Goal: Task Accomplishment & Management: Complete application form

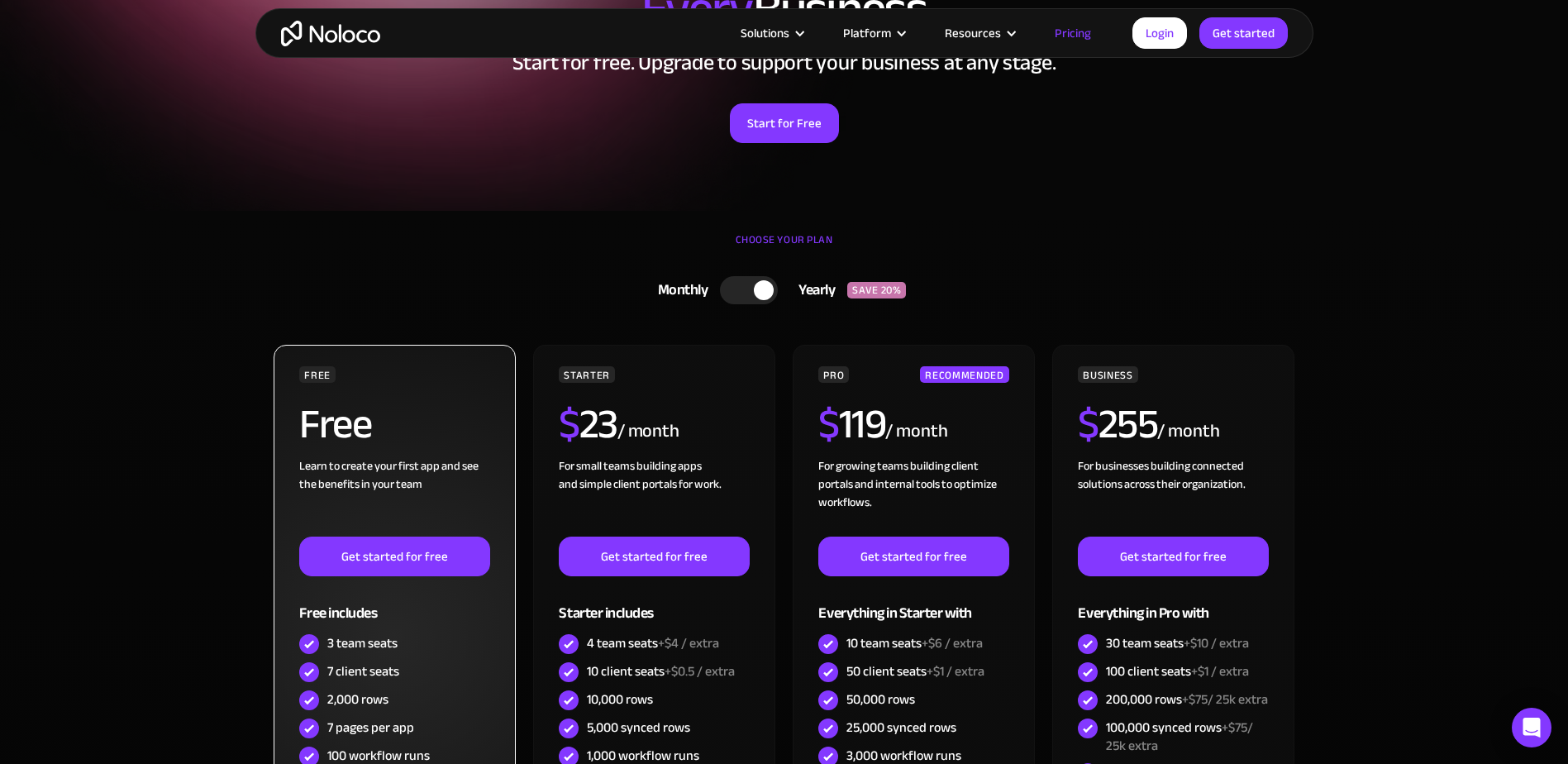
scroll to position [331, 0]
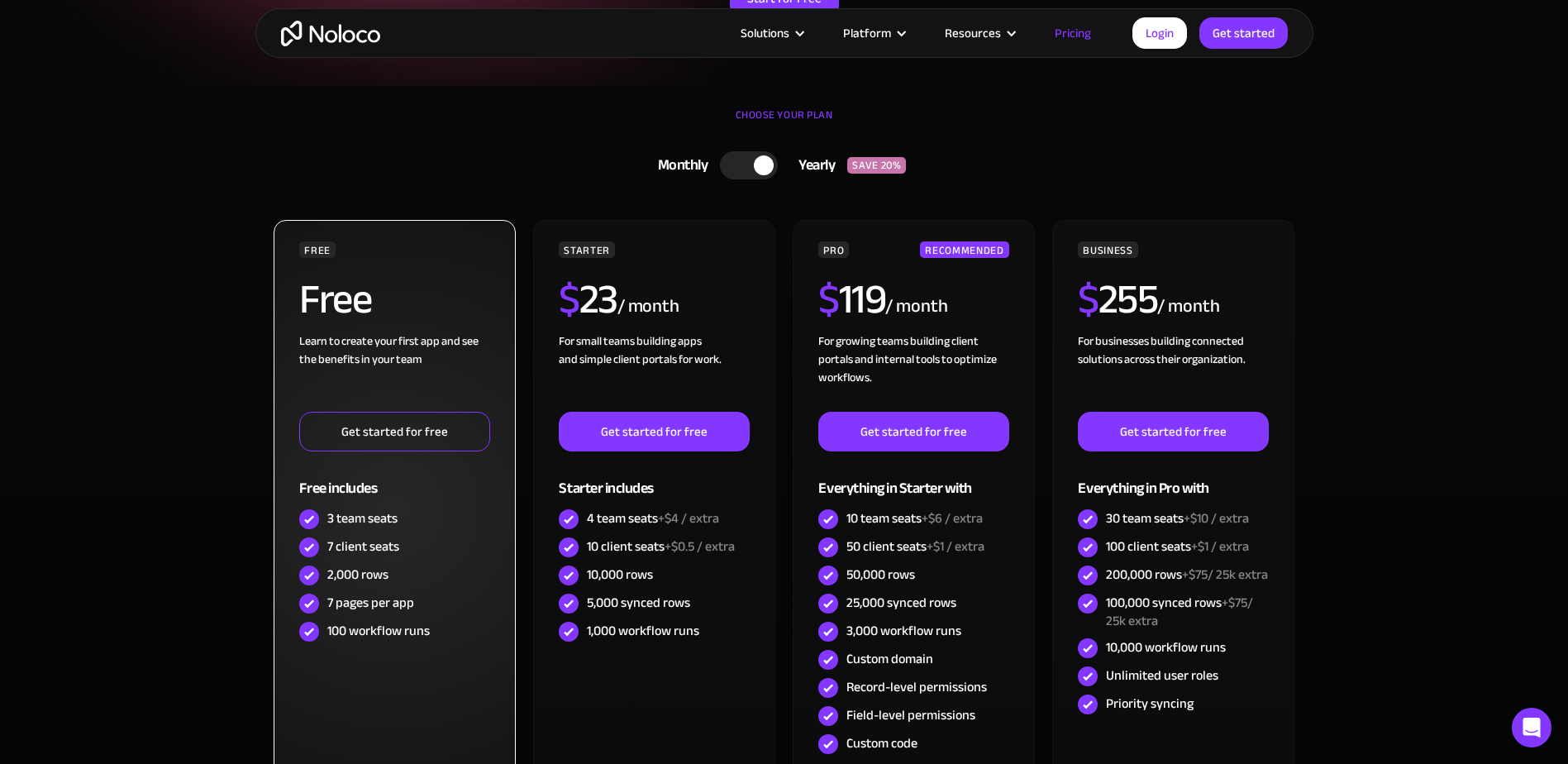
click at [388, 438] on link "Get started for free" at bounding box center [394, 432] width 190 height 40
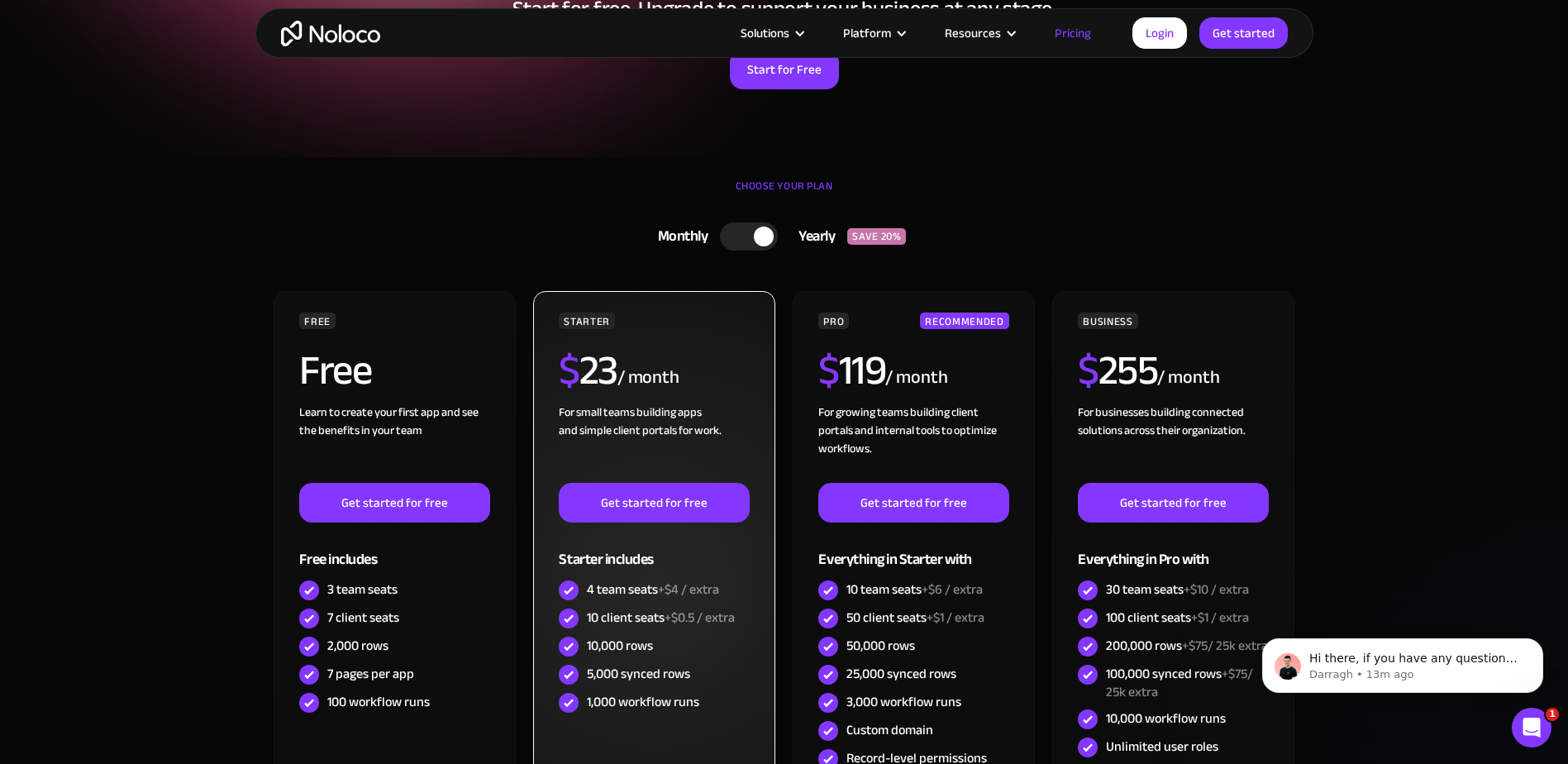
scroll to position [248, 0]
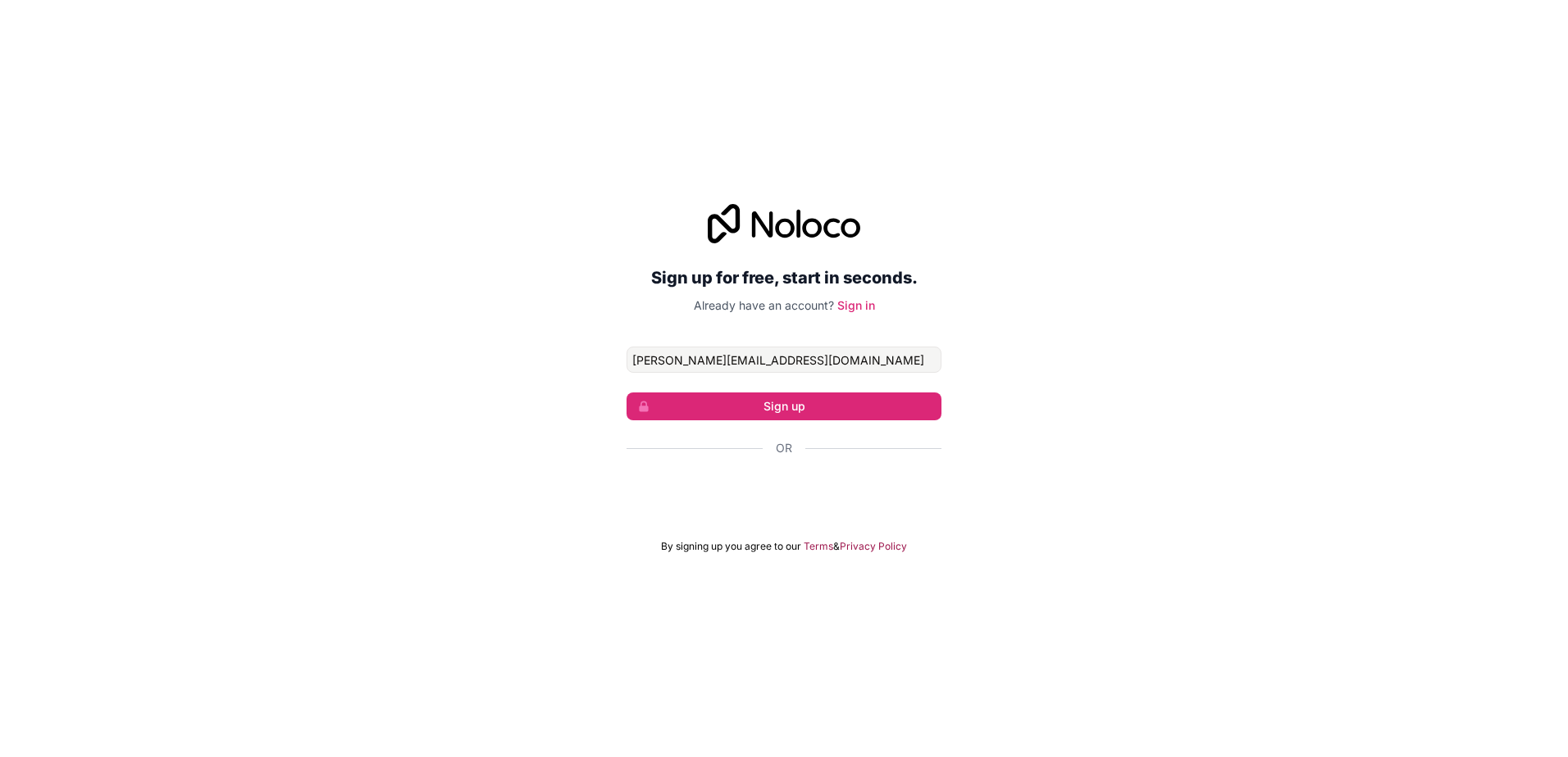
type input "[PERSON_NAME][EMAIL_ADDRESS][DOMAIN_NAME]"
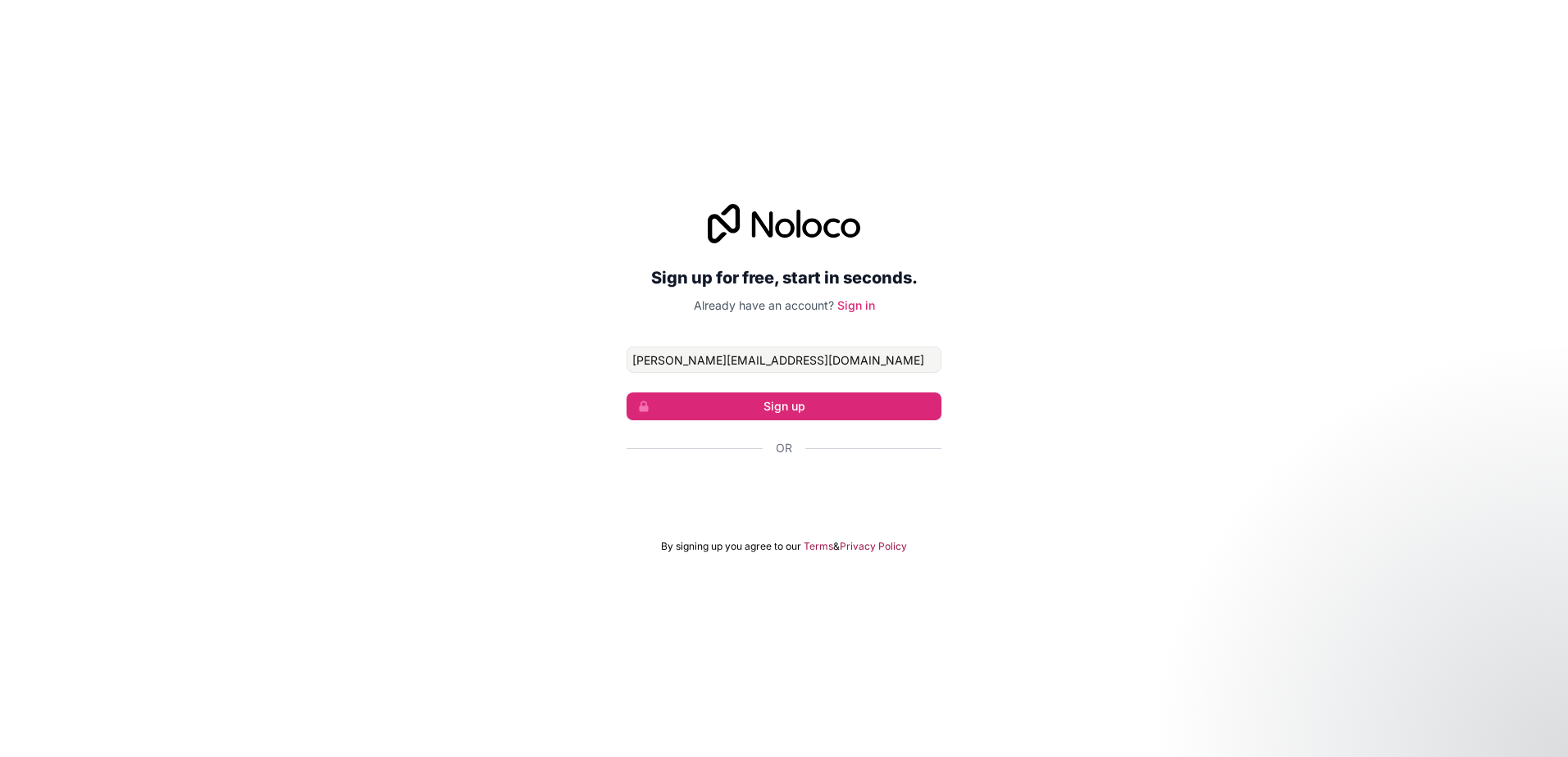
click at [484, 268] on div "Sign up for free, start in seconds. Already have an account? Sign in [PERSON_NA…" at bounding box center [784, 378] width 1568 height 395
click at [730, 415] on button "Sign up" at bounding box center [784, 406] width 315 height 28
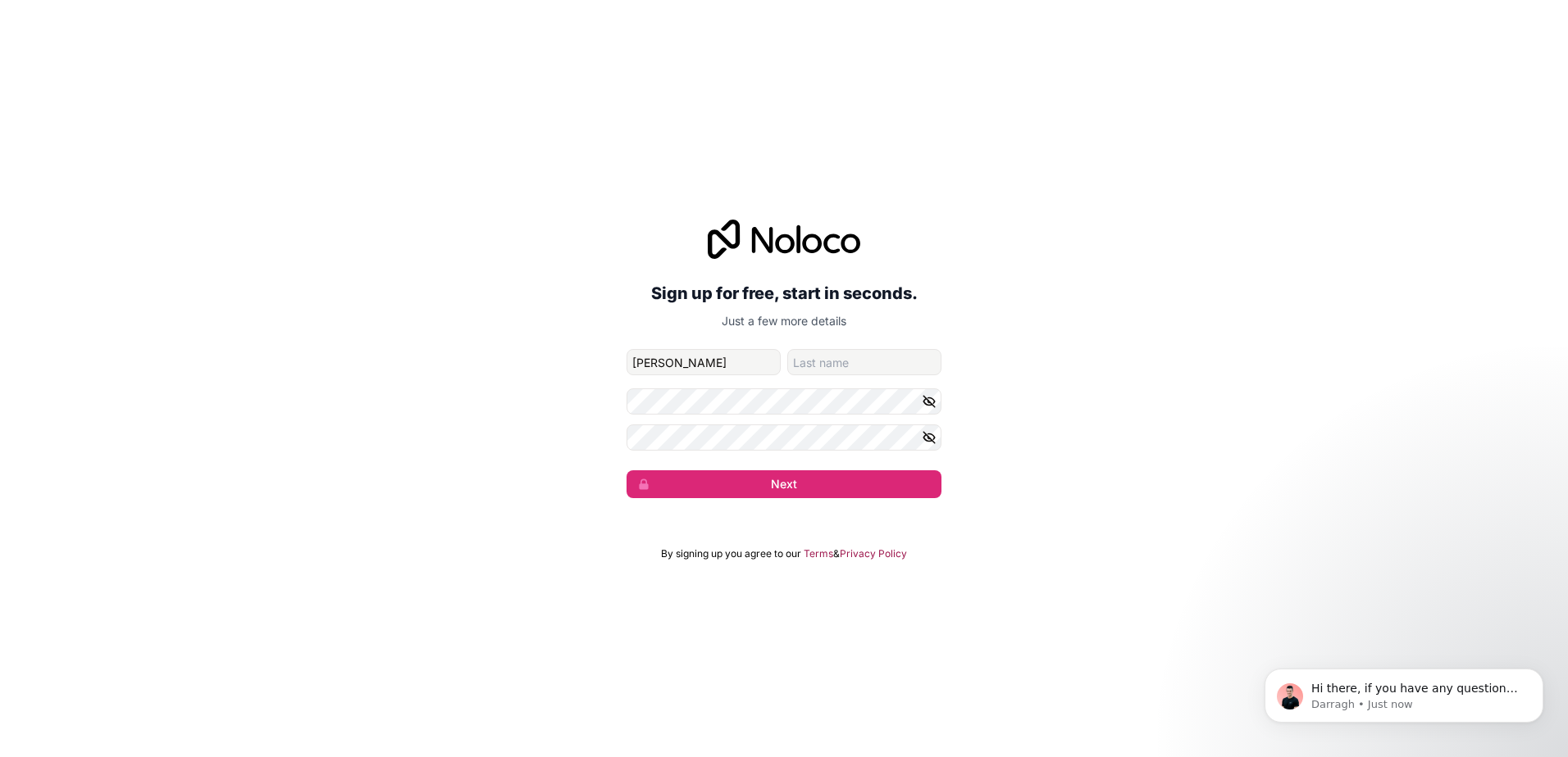
type input "[PERSON_NAME]"
click at [867, 364] on input "family-name" at bounding box center [864, 362] width 154 height 26
type input "[PERSON_NAME]"
click at [688, 484] on button "Next" at bounding box center [784, 485] width 315 height 28
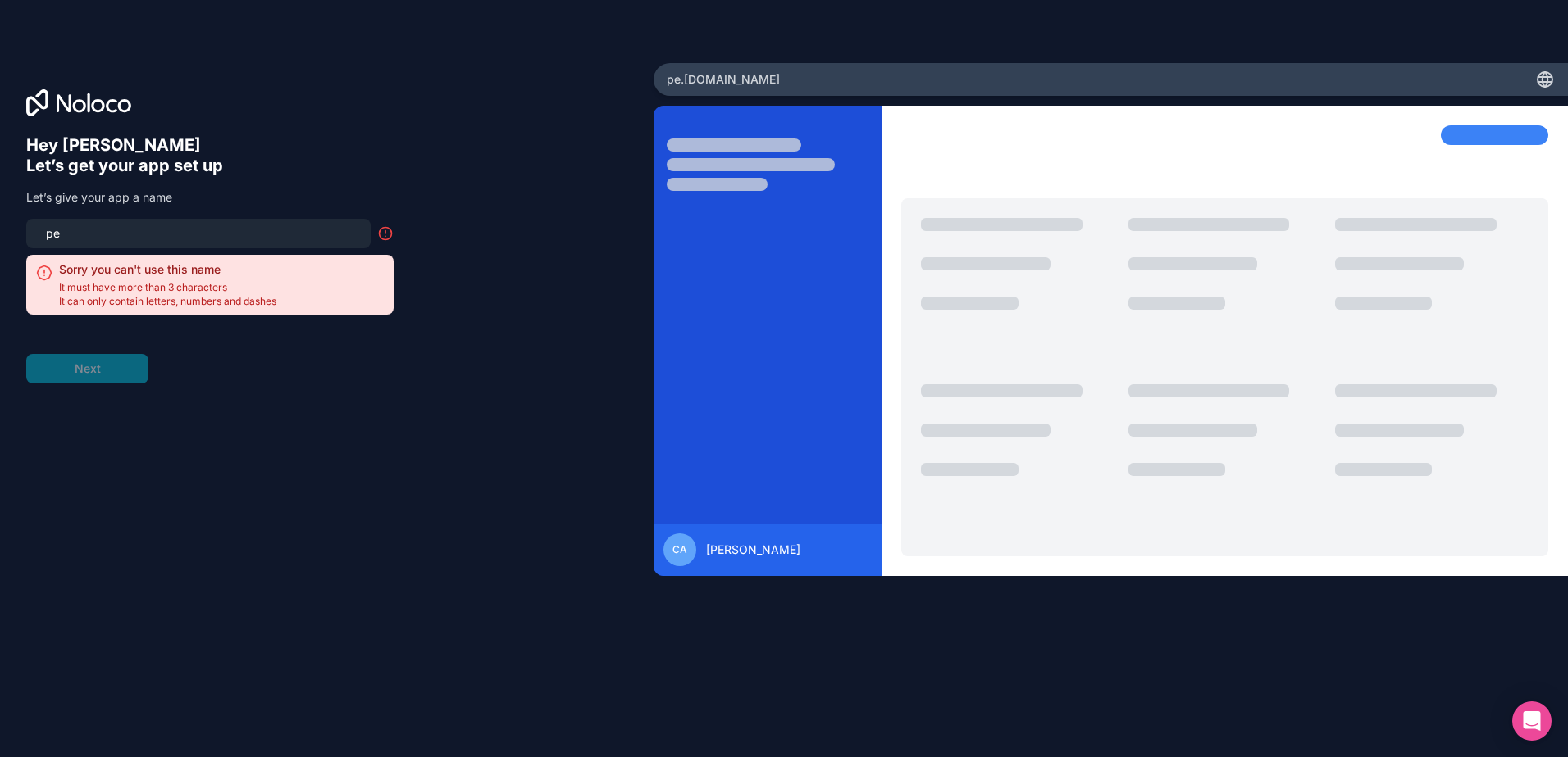
type input "p"
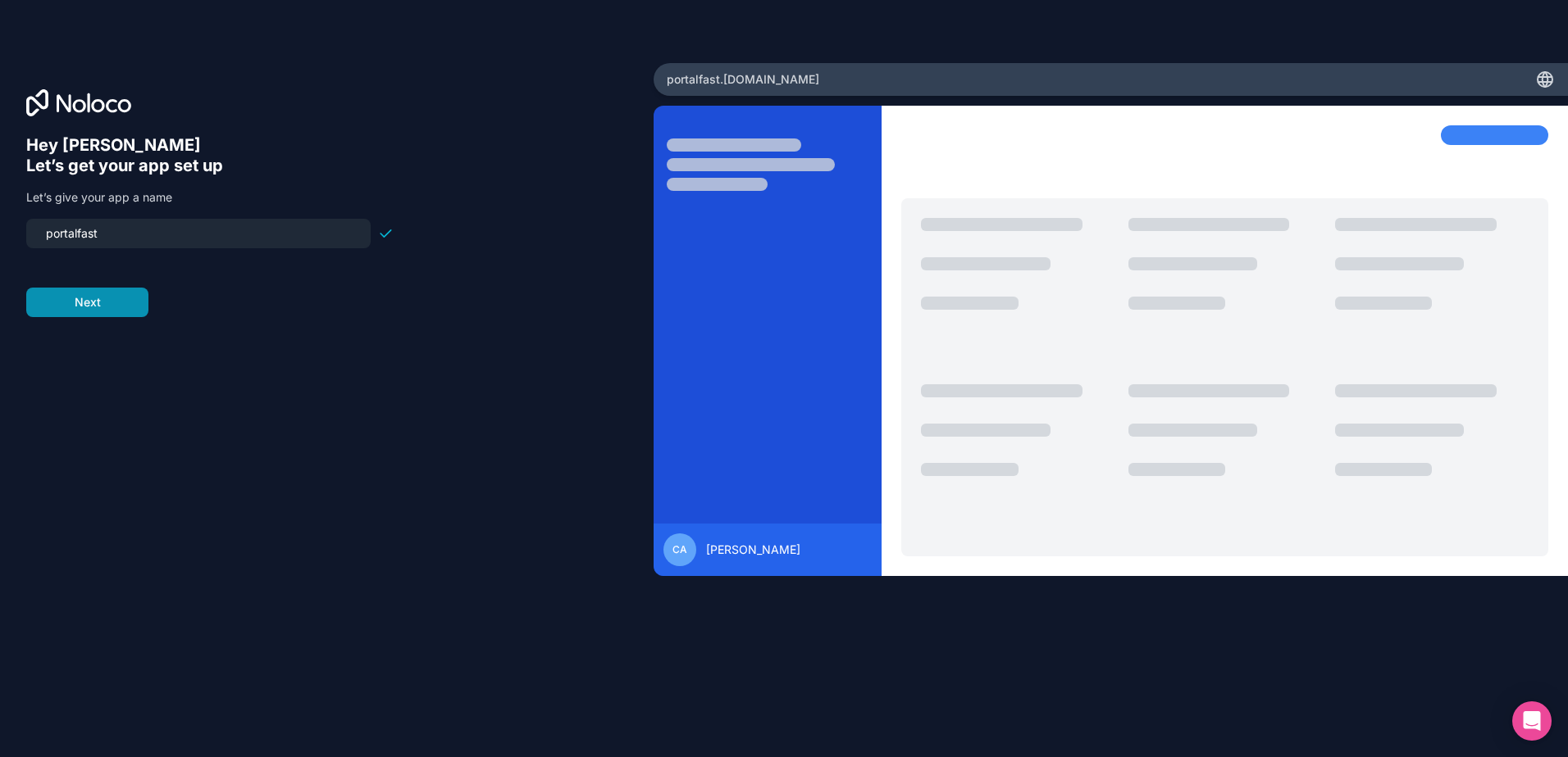
type input "portalfast"
click at [104, 310] on button "Next" at bounding box center [87, 303] width 122 height 30
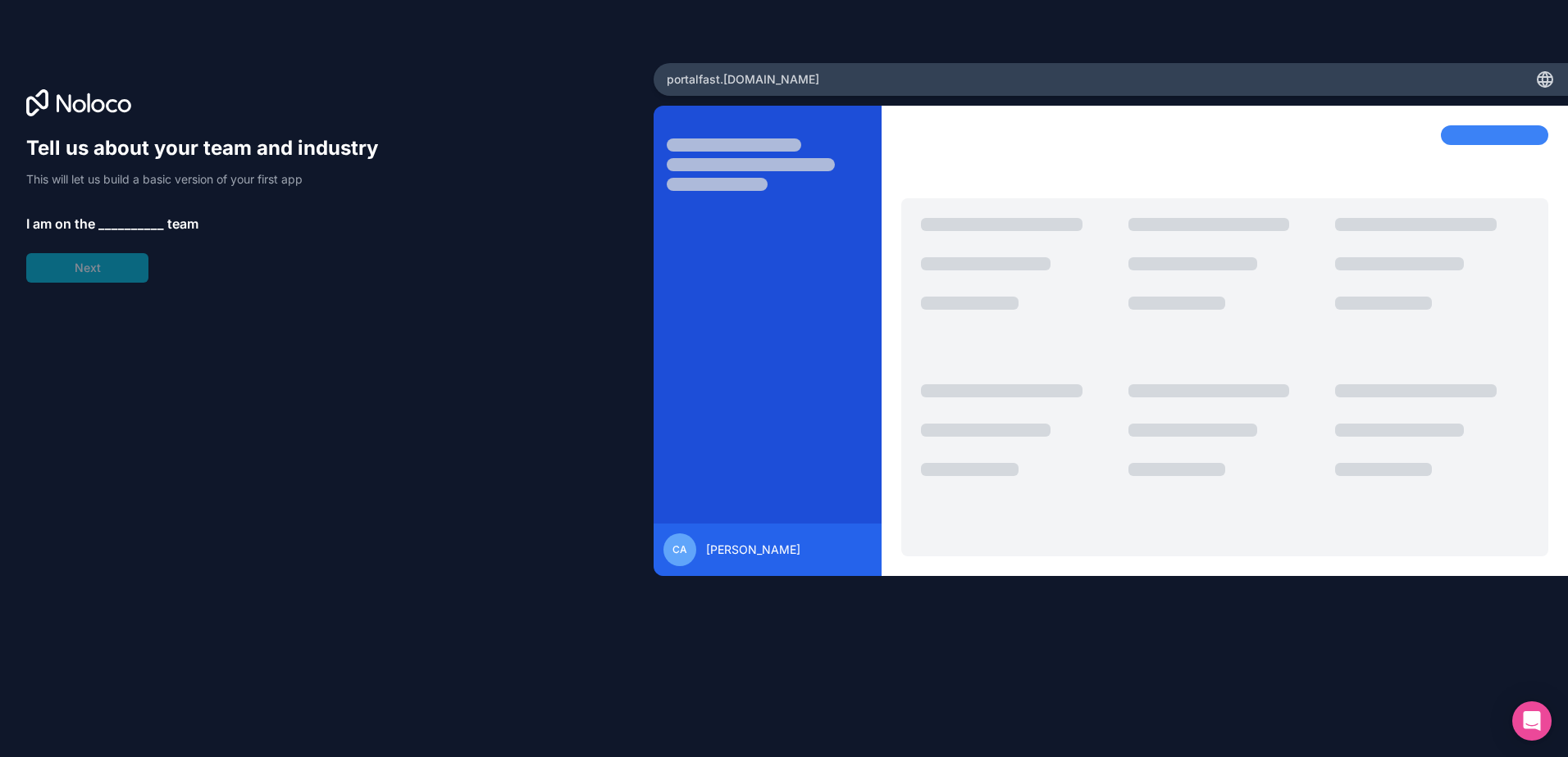
click at [104, 221] on span "__________" at bounding box center [131, 223] width 65 height 20
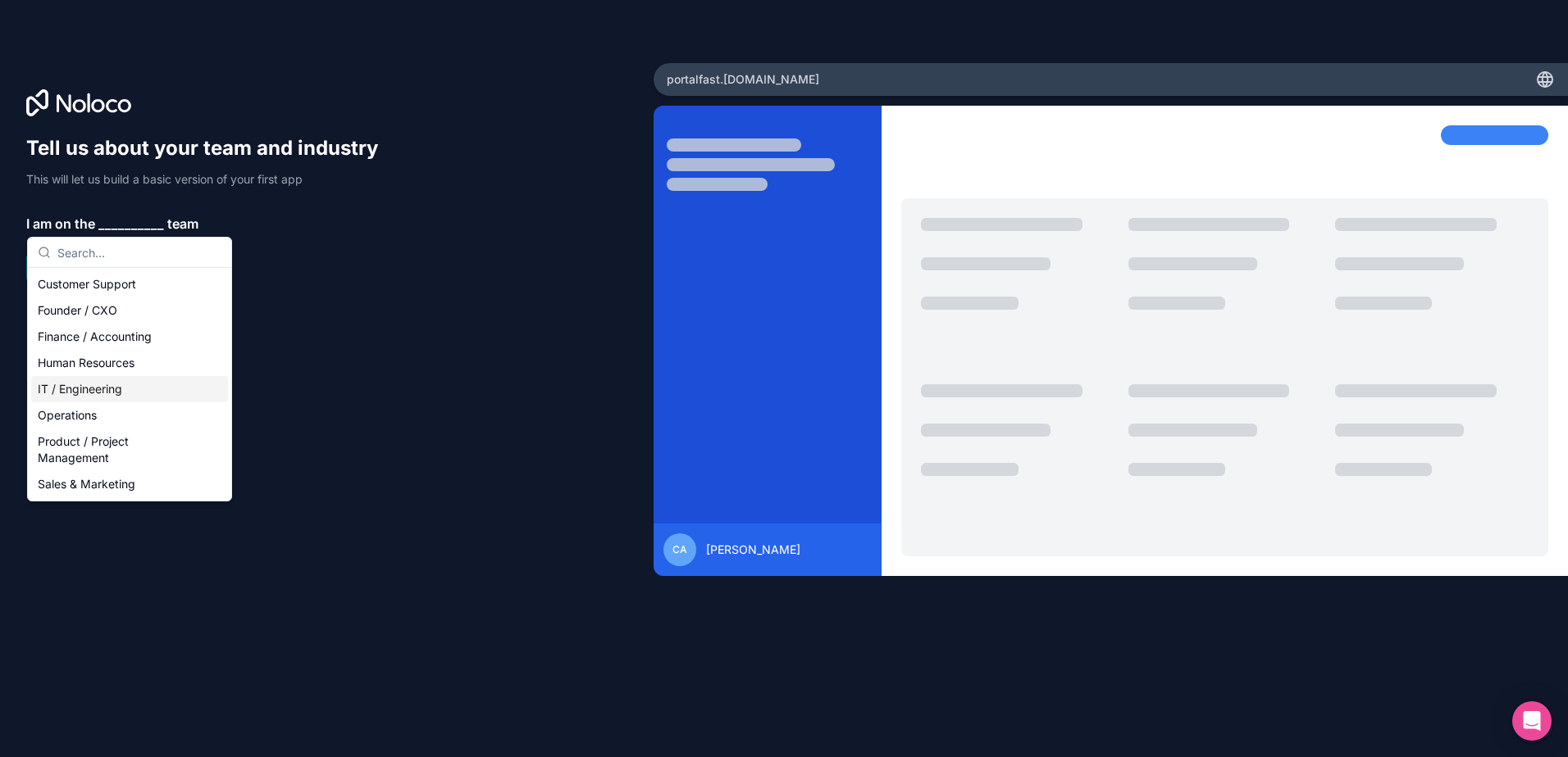
click at [116, 384] on div "IT / Engineering" at bounding box center [129, 389] width 197 height 26
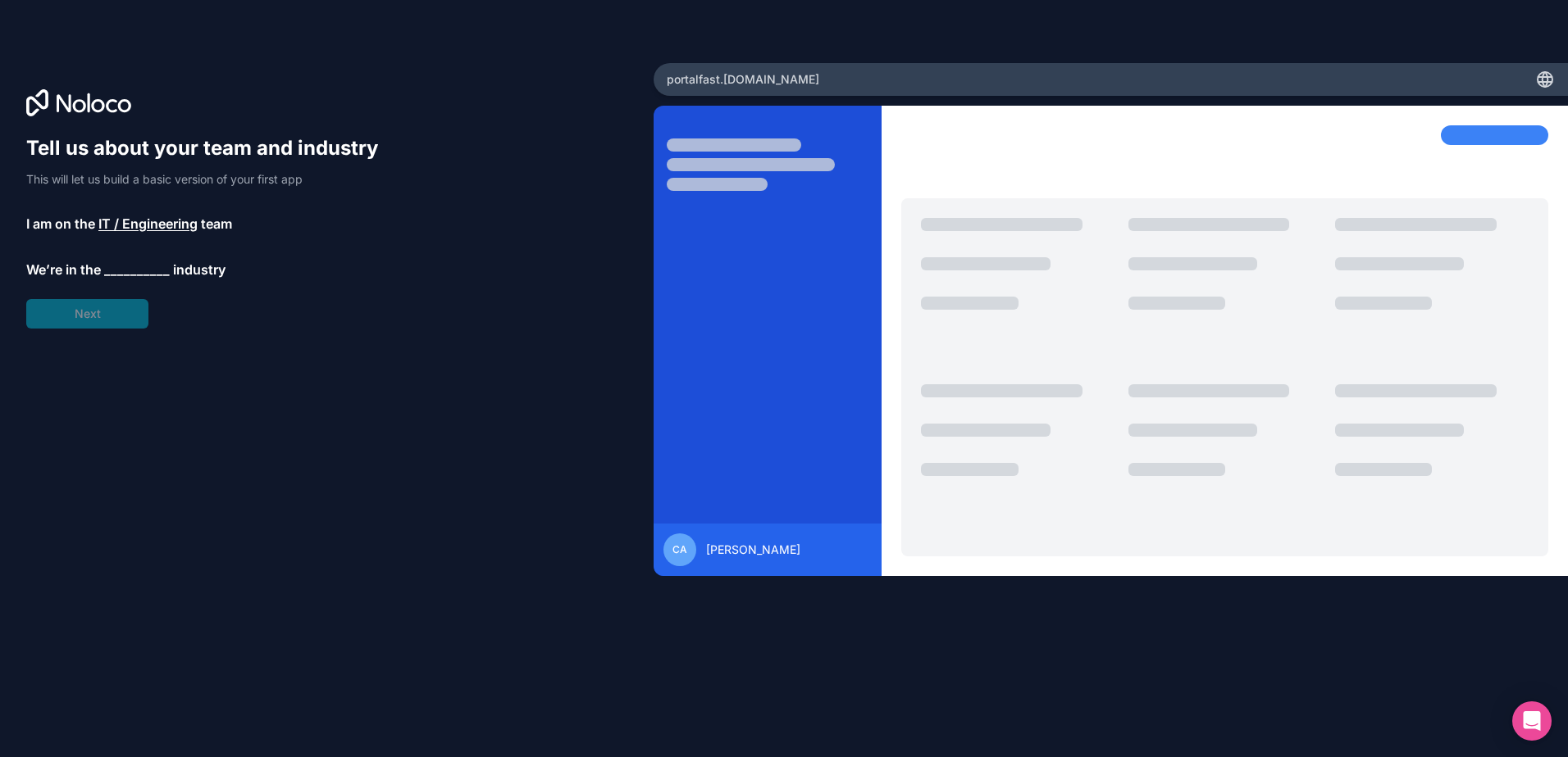
click at [118, 267] on span "__________" at bounding box center [137, 269] width 65 height 20
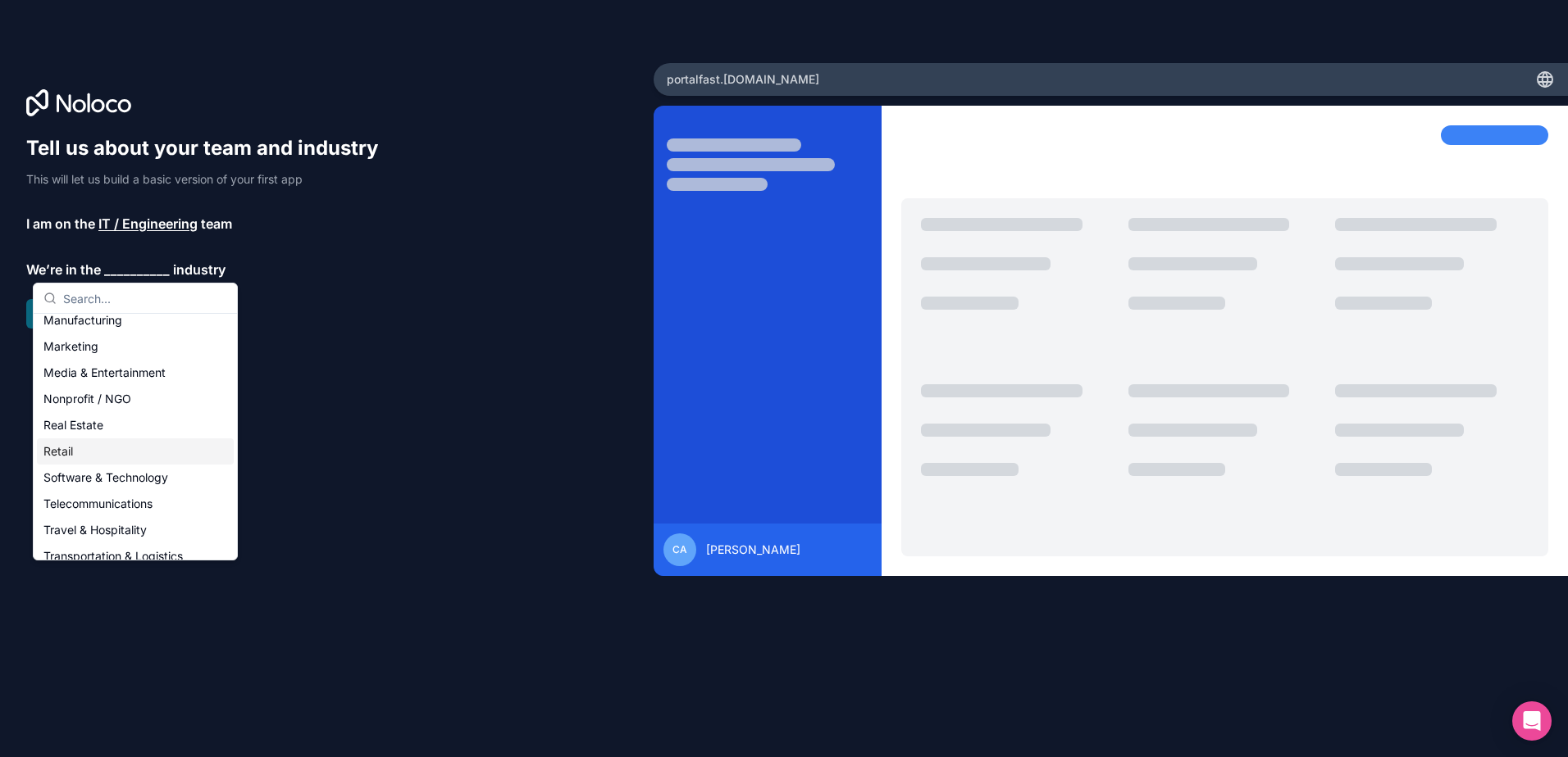
scroll to position [337, 0]
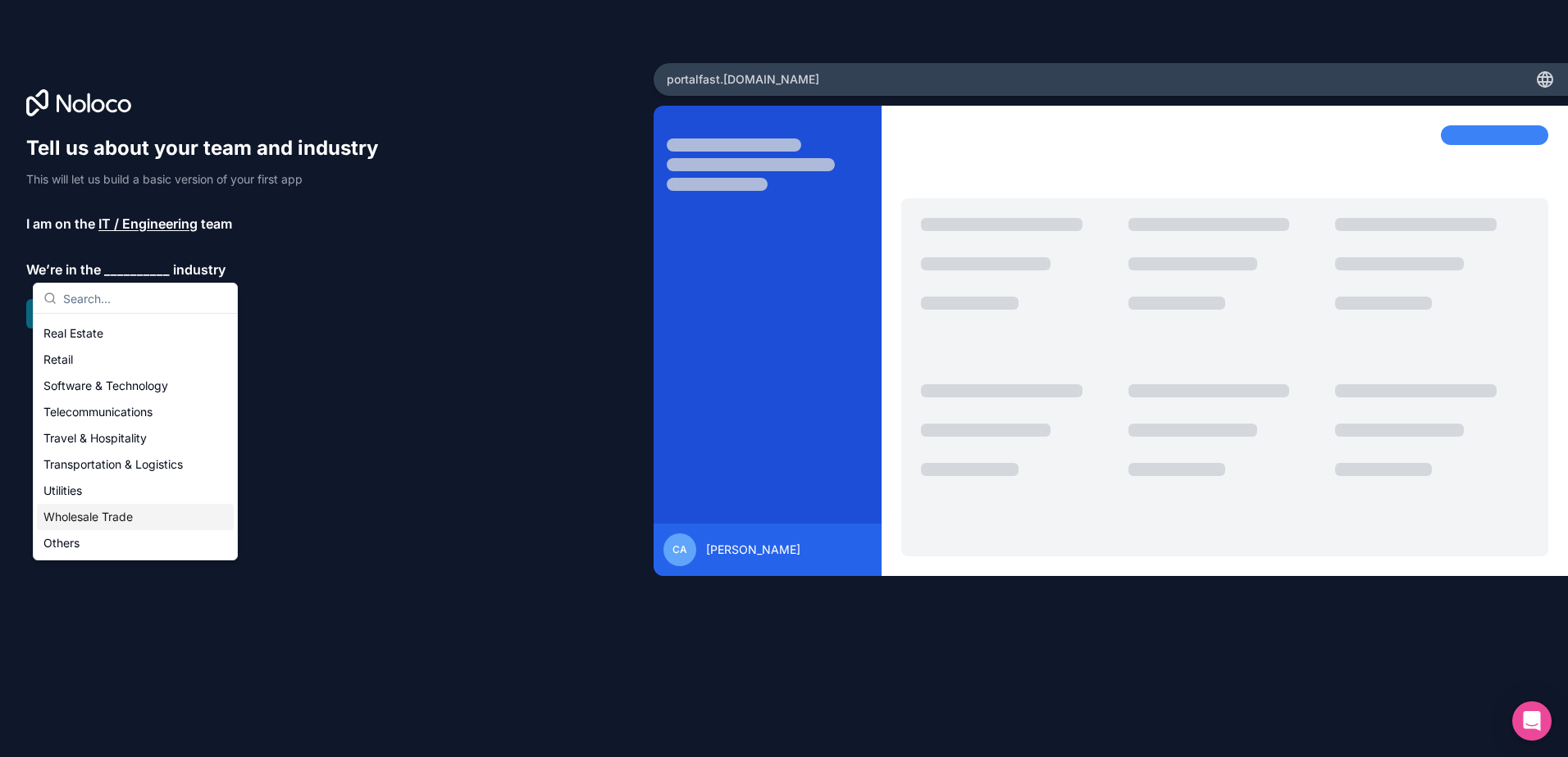
click at [79, 520] on div "Wholesale Trade" at bounding box center [135, 517] width 197 height 26
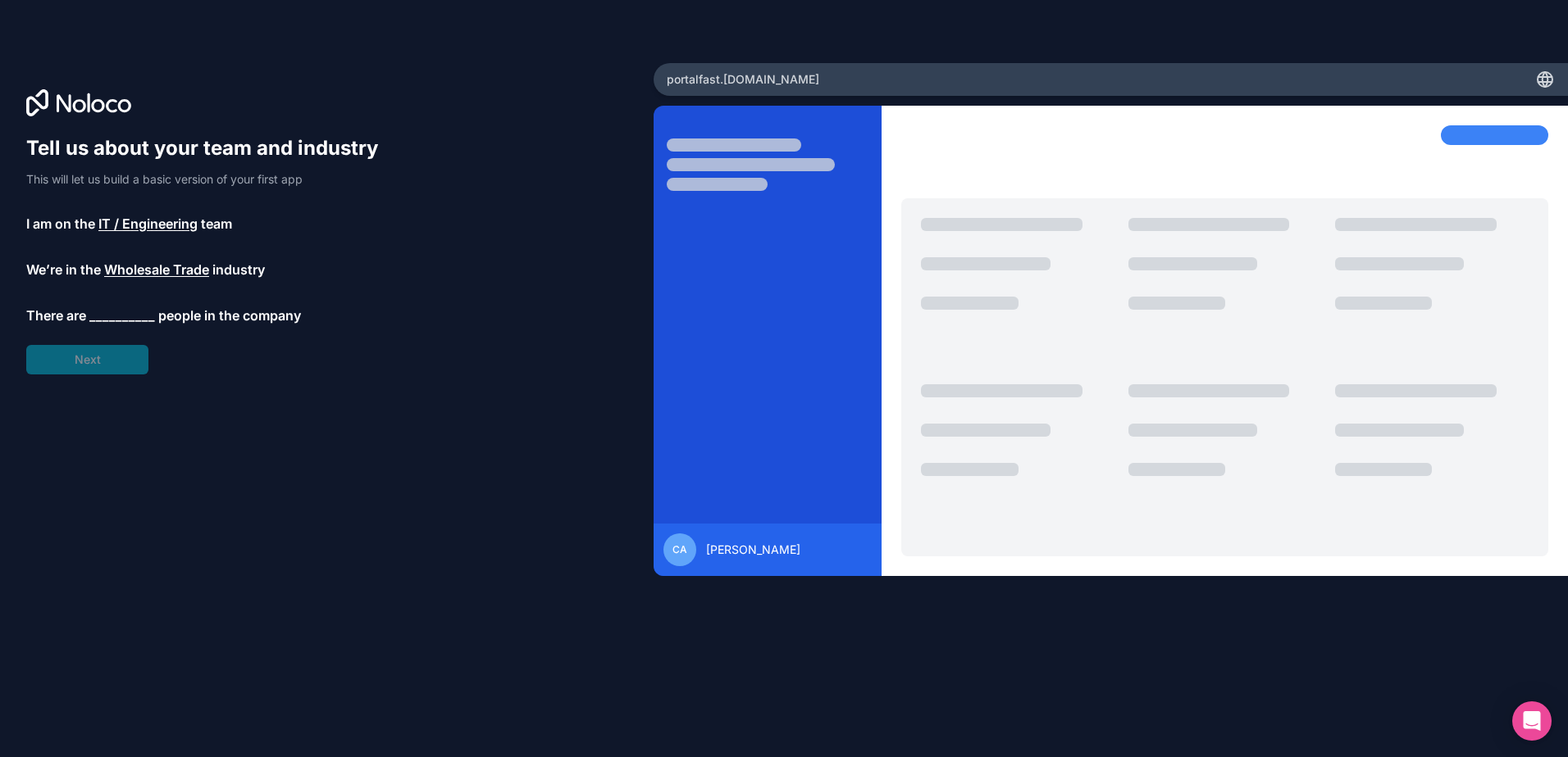
click at [101, 309] on span "__________" at bounding box center [122, 315] width 65 height 20
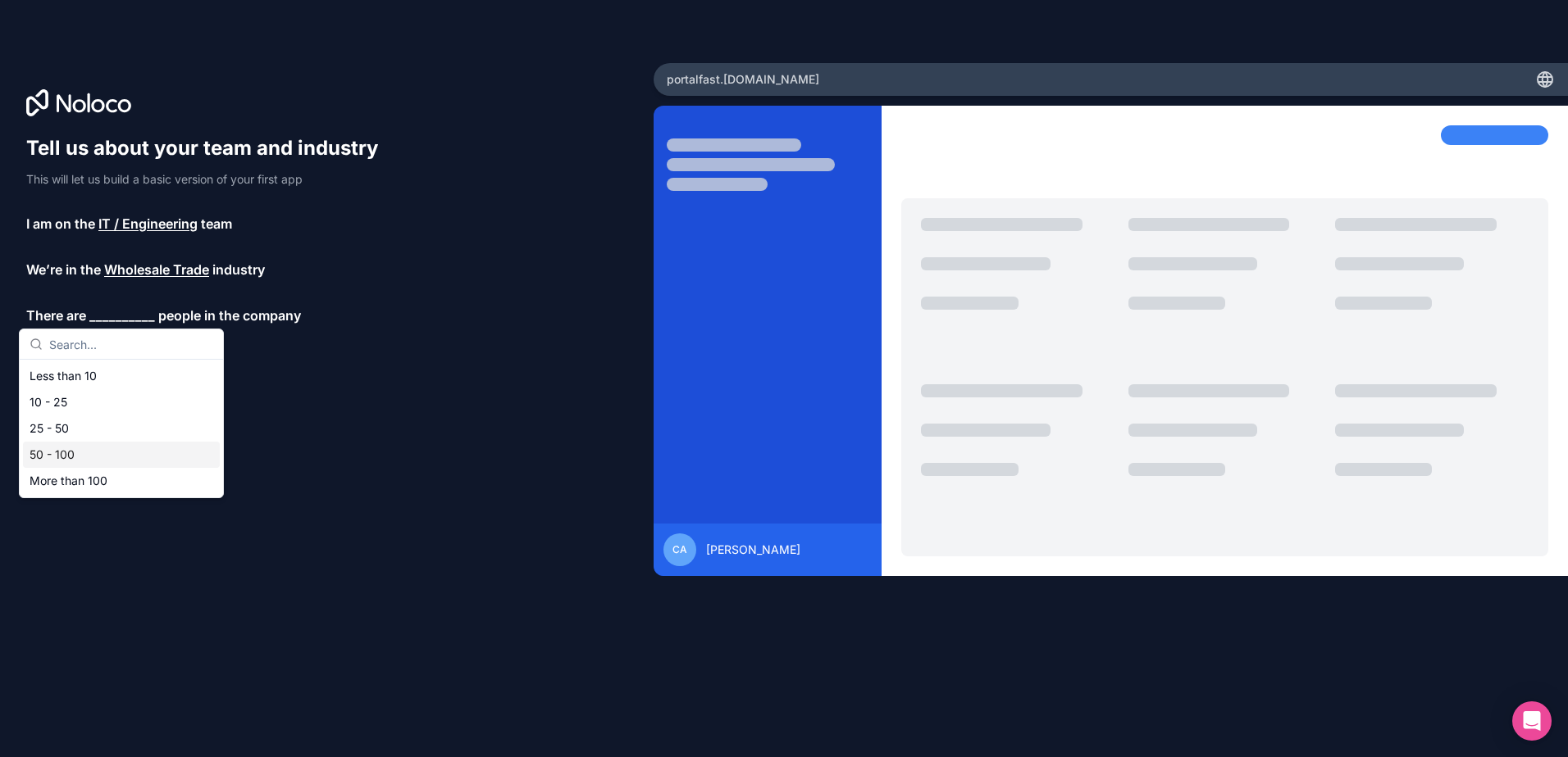
click at [50, 457] on div "50 - 100" at bounding box center [121, 455] width 197 height 26
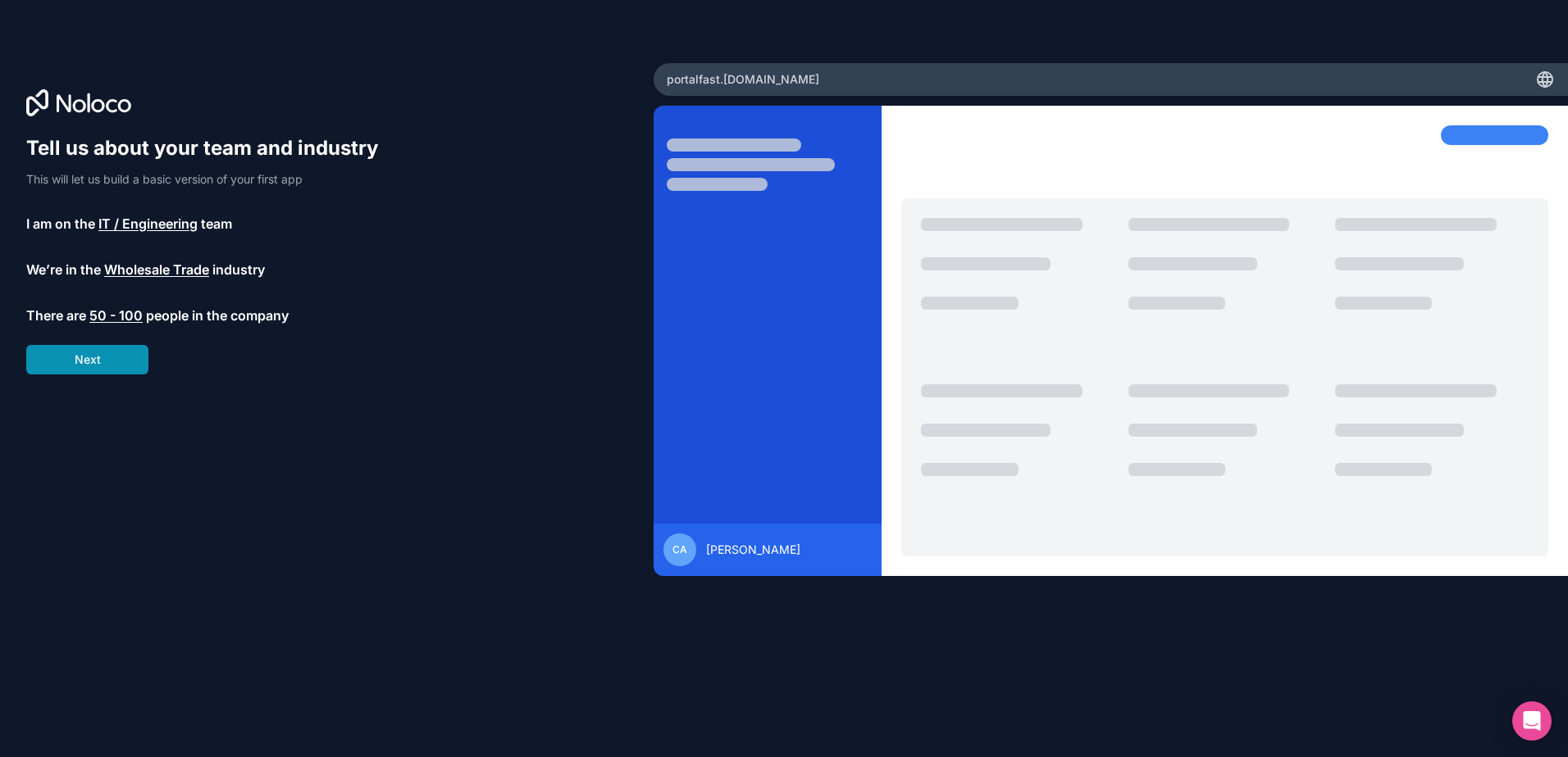
click at [93, 355] on button "Next" at bounding box center [87, 360] width 122 height 30
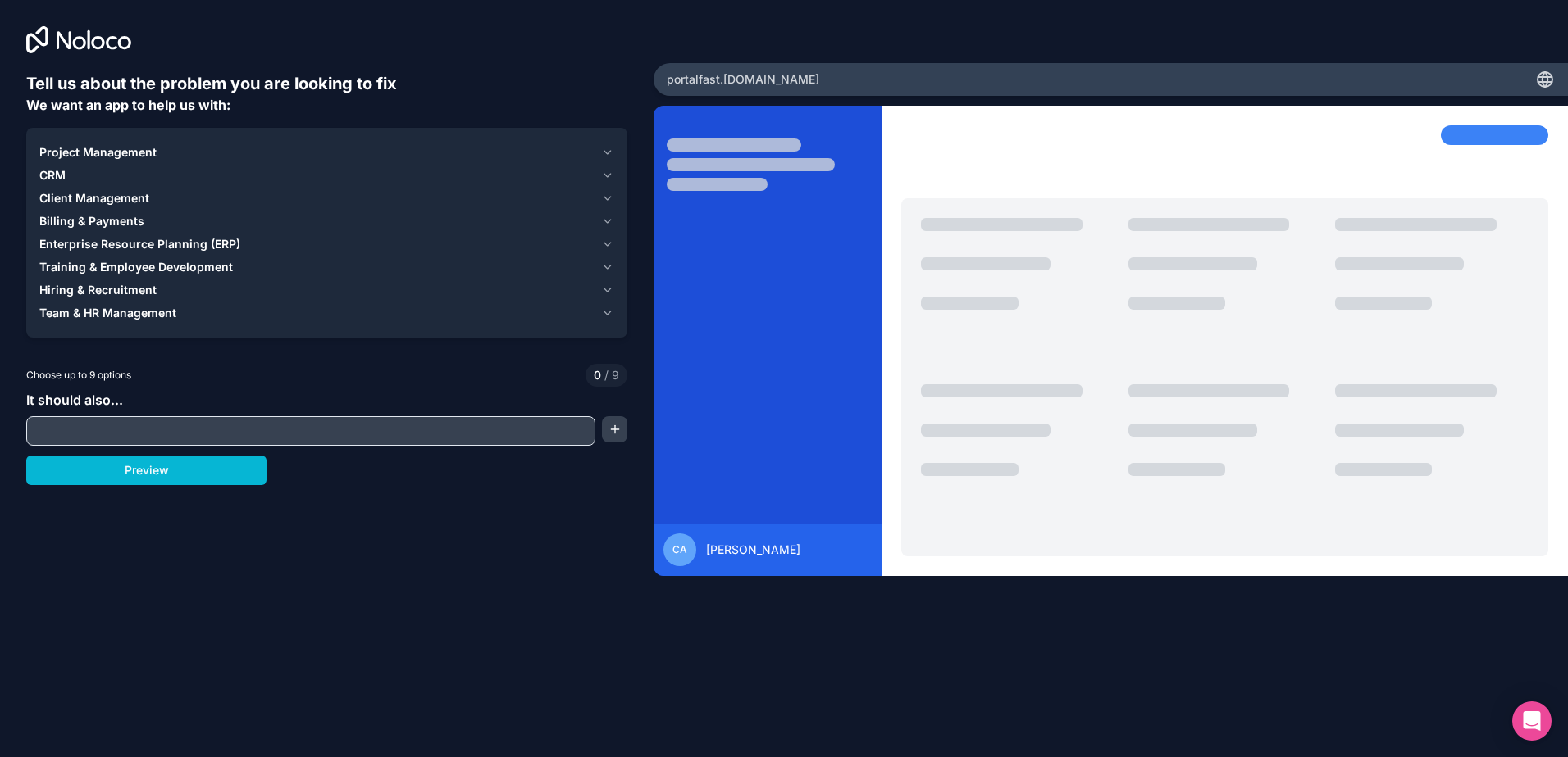
click at [118, 236] on span "Enterprise Resource Planning (ERP)" at bounding box center [139, 244] width 201 height 17
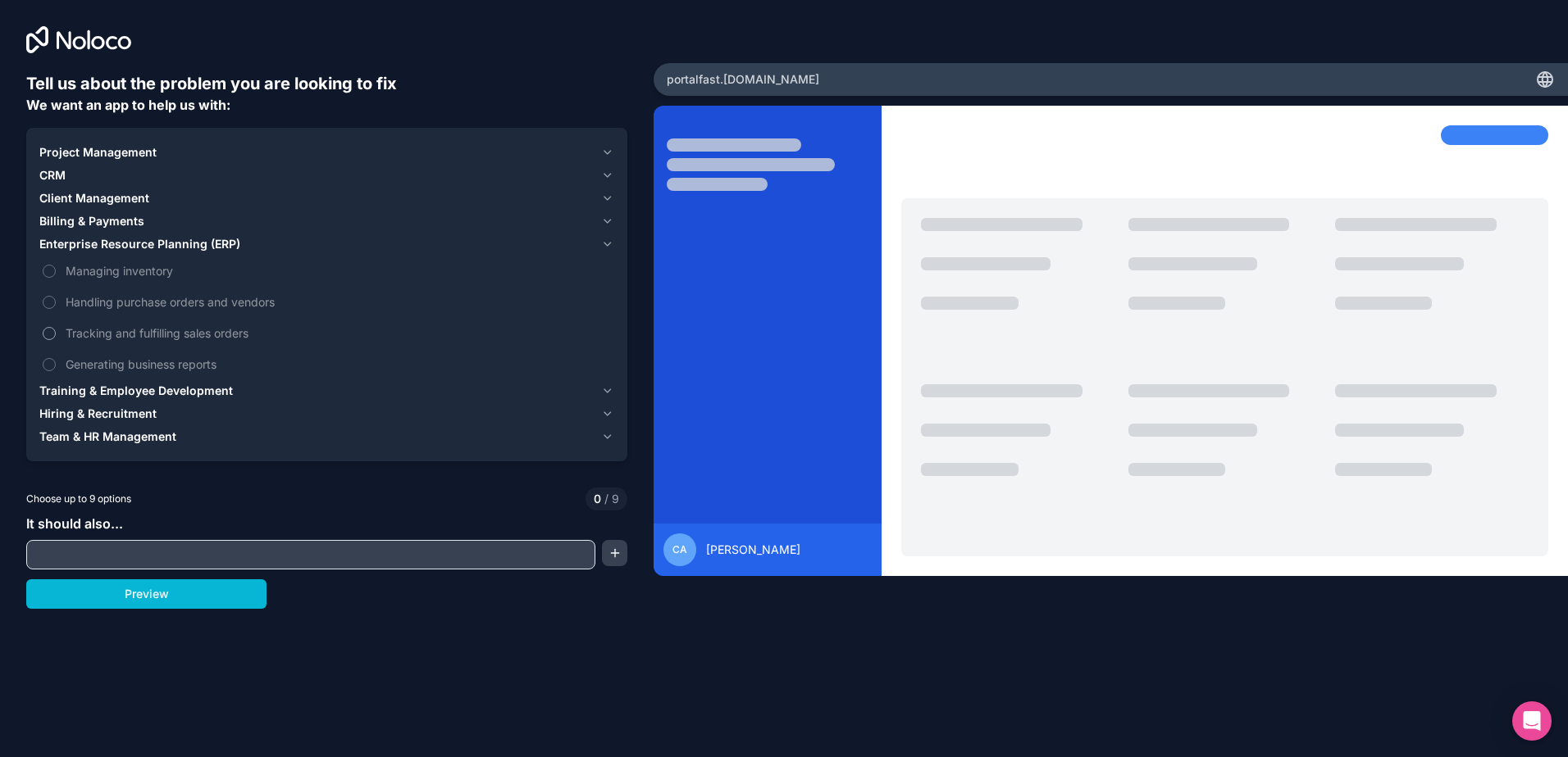
click at [104, 334] on span "Tracking and fulfilling sales orders" at bounding box center [338, 333] width 545 height 17
click at [56, 334] on button "Tracking and fulfilling sales orders" at bounding box center [49, 334] width 13 height 13
click at [105, 301] on span "Handling purchase orders and vendors" at bounding box center [338, 302] width 545 height 17
click at [56, 301] on button "Handling purchase orders and vendors" at bounding box center [49, 302] width 13 height 13
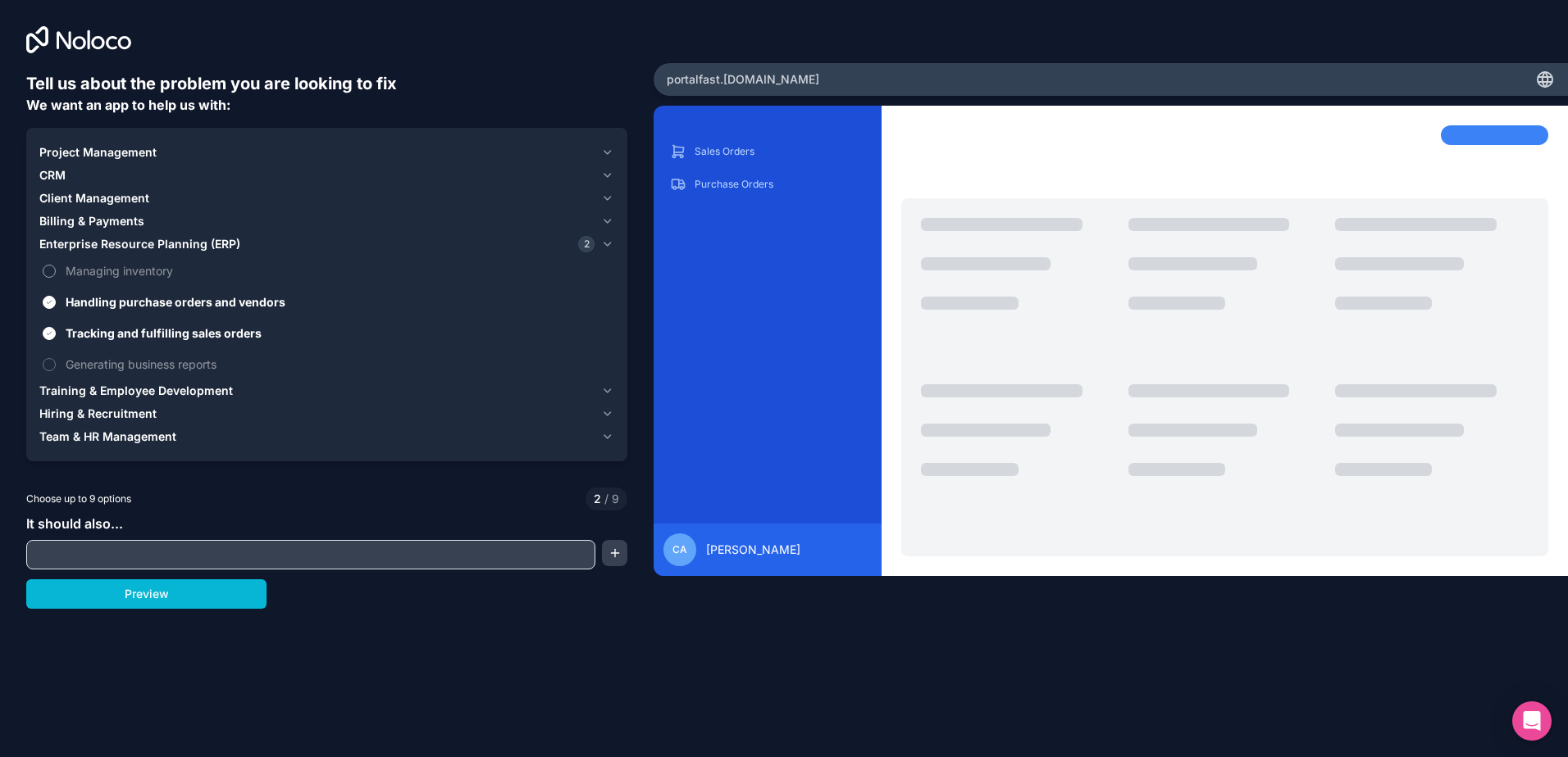
click at [103, 269] on span "Managing inventory" at bounding box center [338, 270] width 545 height 17
click at [56, 269] on button "Managing inventory" at bounding box center [49, 271] width 13 height 13
click at [153, 361] on span "Generating business reports" at bounding box center [338, 364] width 545 height 17
click at [56, 361] on button "Generating business reports" at bounding box center [49, 365] width 13 height 13
click at [85, 198] on span "Client Management" at bounding box center [94, 199] width 110 height 17
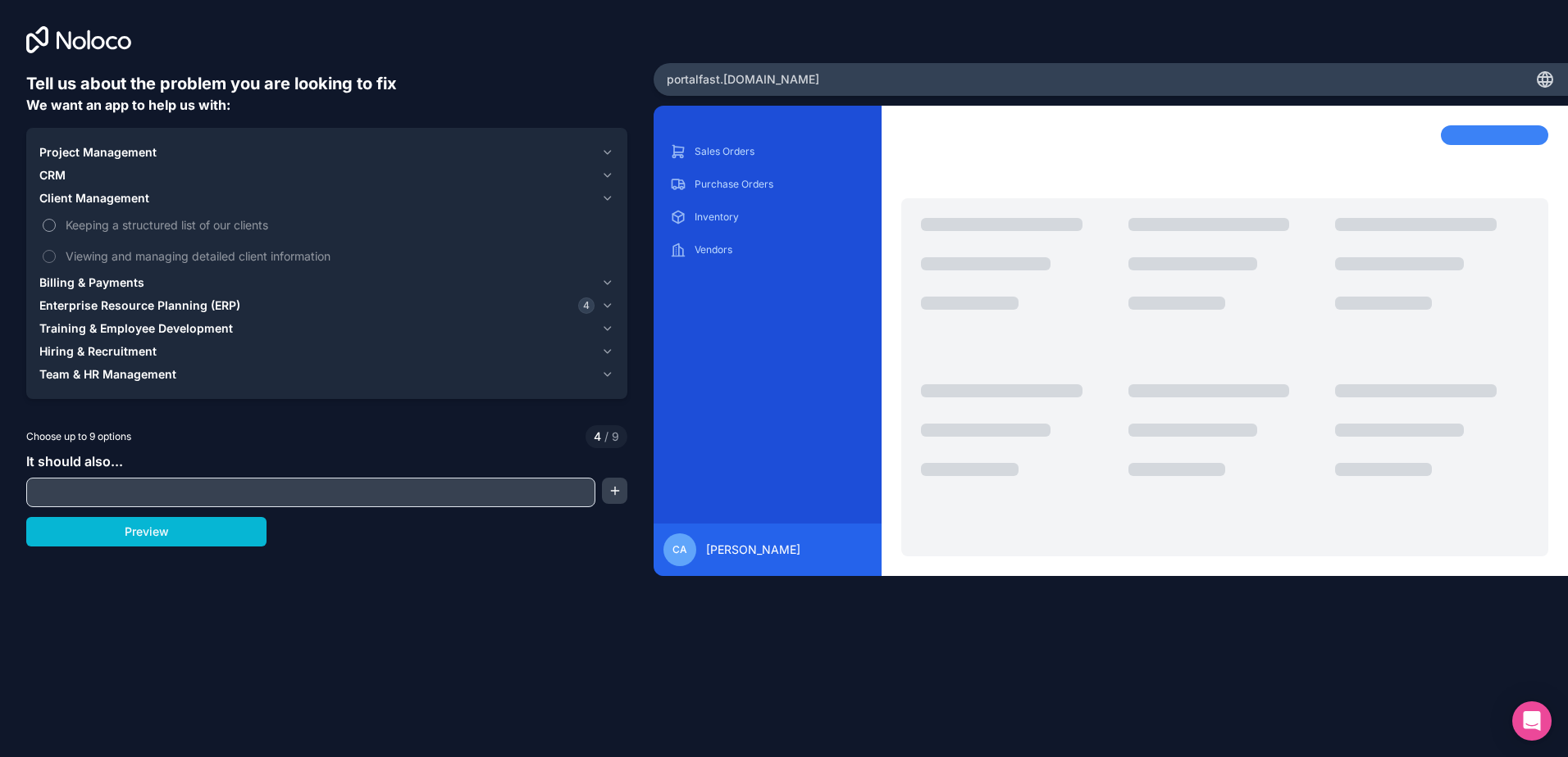
click at [149, 226] on span "Keeping a structured list of our clients" at bounding box center [338, 225] width 545 height 17
click at [56, 226] on button "Keeping a structured list of our clients" at bounding box center [49, 226] width 13 height 13
click at [164, 251] on span "Viewing and managing detailed client information" at bounding box center [338, 255] width 545 height 17
click at [56, 251] on button "Viewing and managing detailed client information" at bounding box center [49, 256] width 13 height 13
click at [59, 172] on span "CRM" at bounding box center [52, 175] width 26 height 17
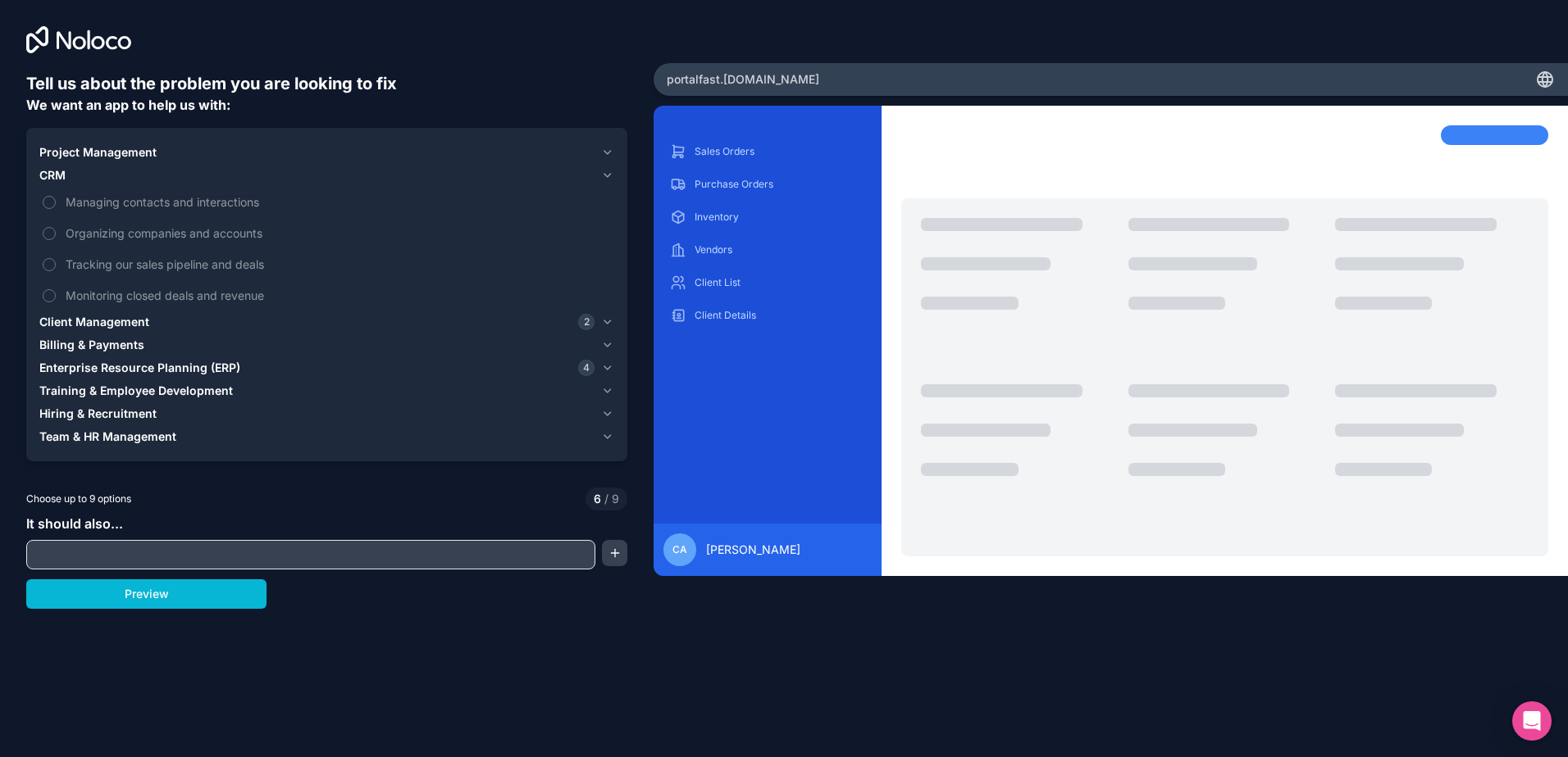
click at [98, 347] on span "Billing & Payments" at bounding box center [91, 345] width 105 height 17
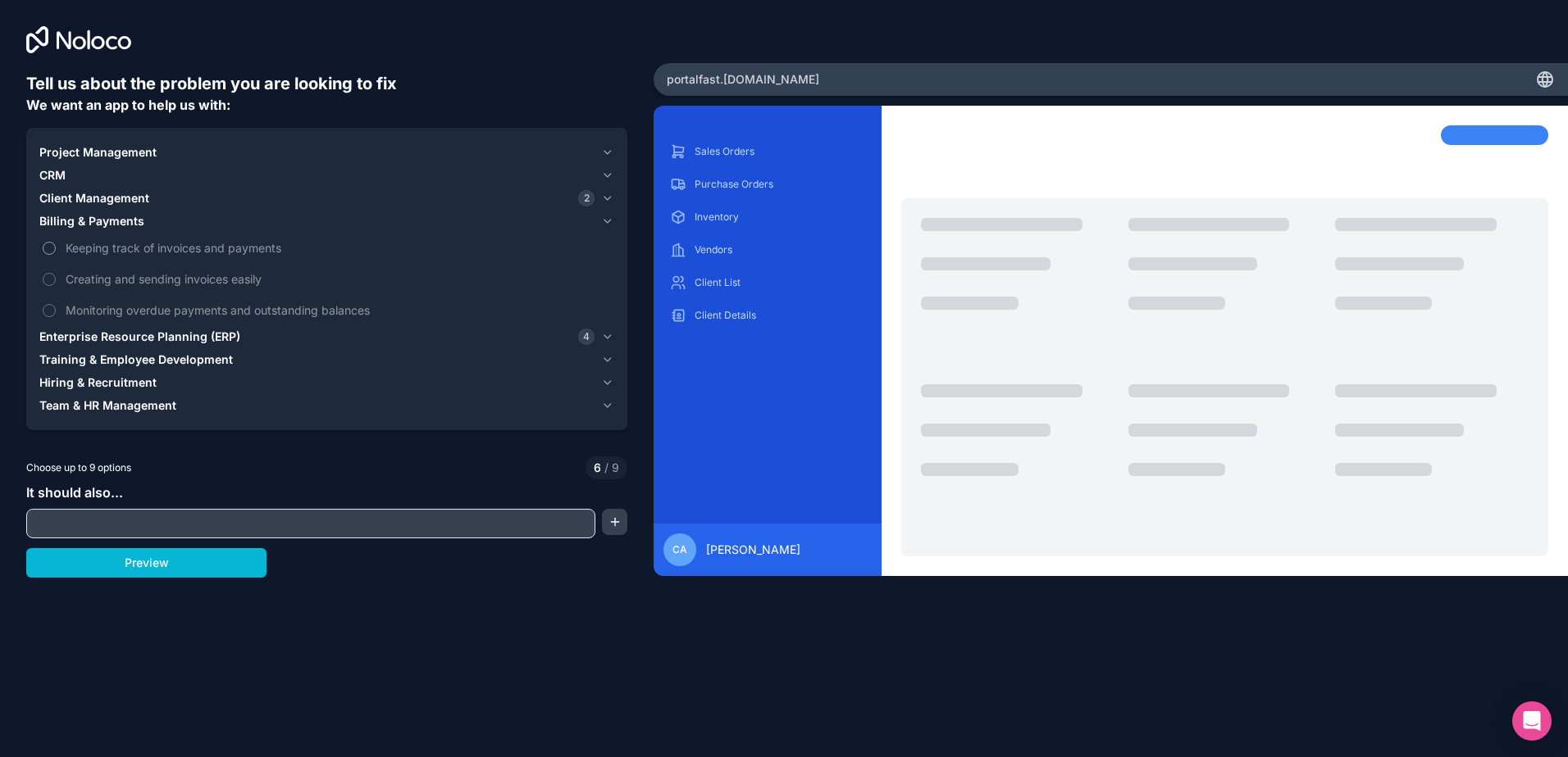
click at [159, 245] on span "Keeping track of invoices and payments" at bounding box center [338, 248] width 545 height 17
click at [56, 245] on button "Keeping track of invoices and payments" at bounding box center [49, 248] width 13 height 13
click at [254, 310] on span "Monitoring overdue payments and outstanding balances" at bounding box center [338, 310] width 545 height 17
click at [56, 310] on button "Monitoring overdue payments and outstanding balances" at bounding box center [49, 310] width 13 height 13
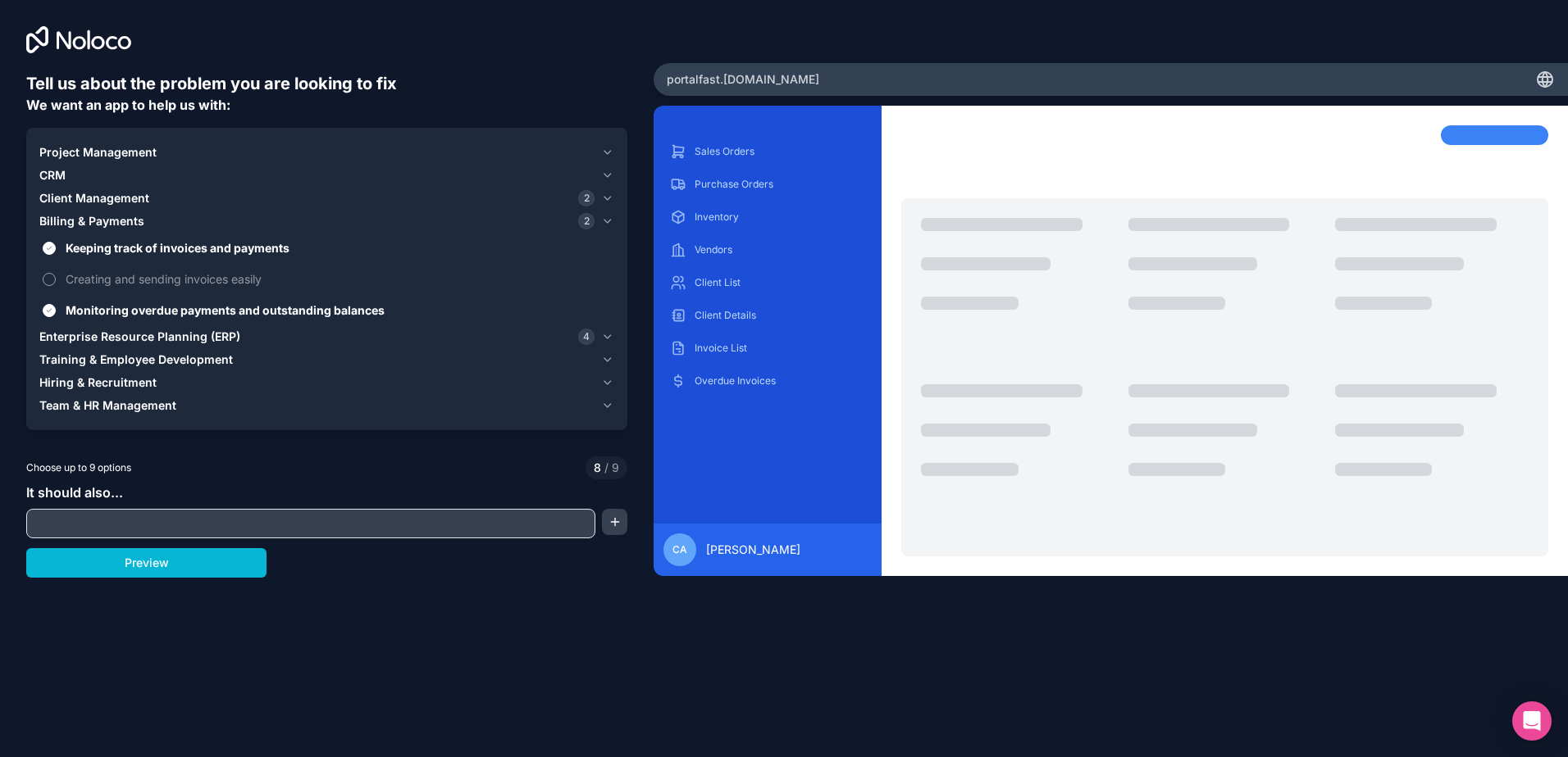
click at [201, 284] on span "Creating and sending invoices easily" at bounding box center [338, 279] width 545 height 17
click at [56, 284] on button "Creating and sending invoices easily" at bounding box center [49, 280] width 13 height 13
click at [93, 156] on span "Project Management" at bounding box center [98, 153] width 118 height 17
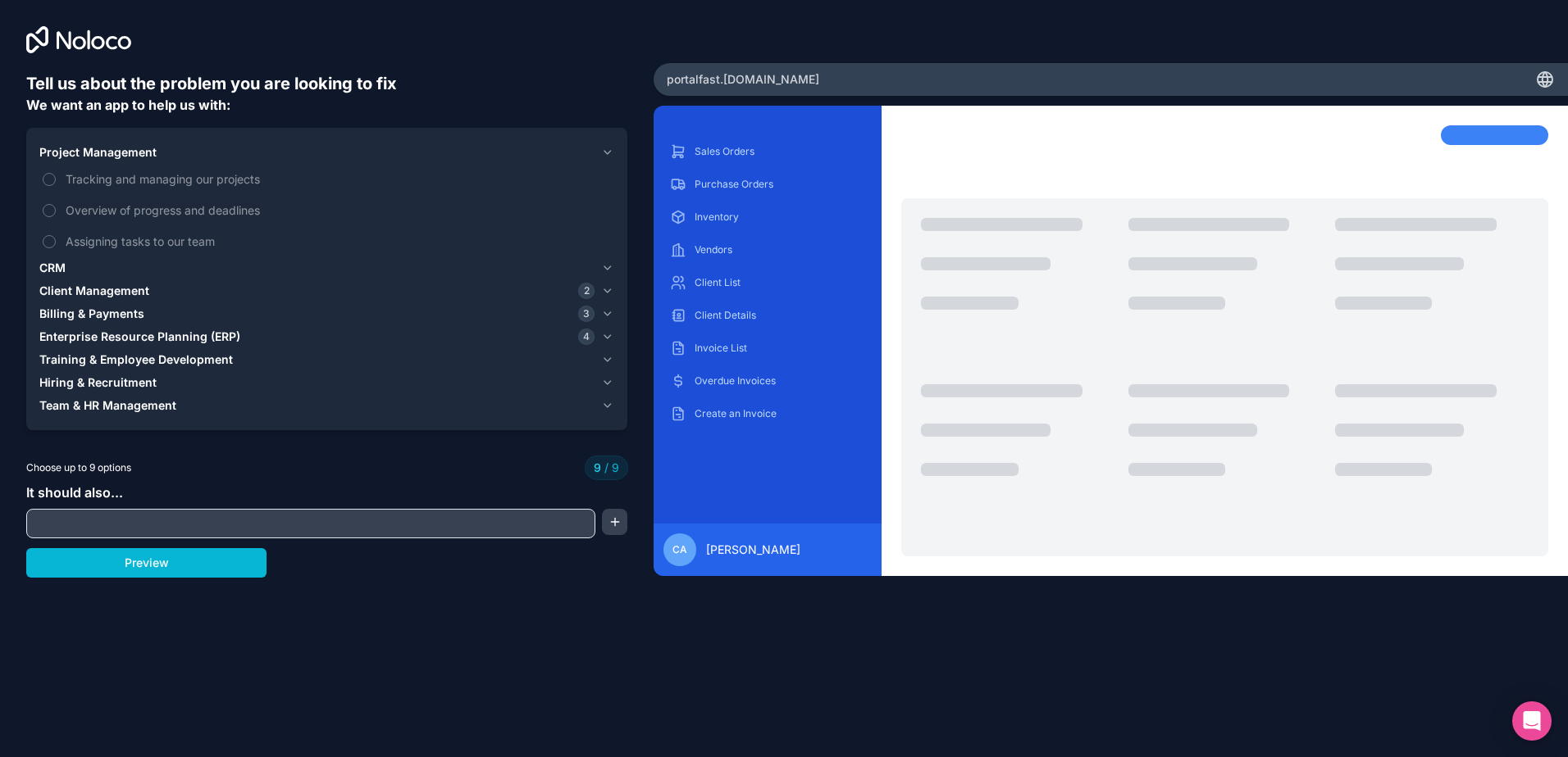
click at [62, 268] on span "CRM" at bounding box center [52, 268] width 26 height 17
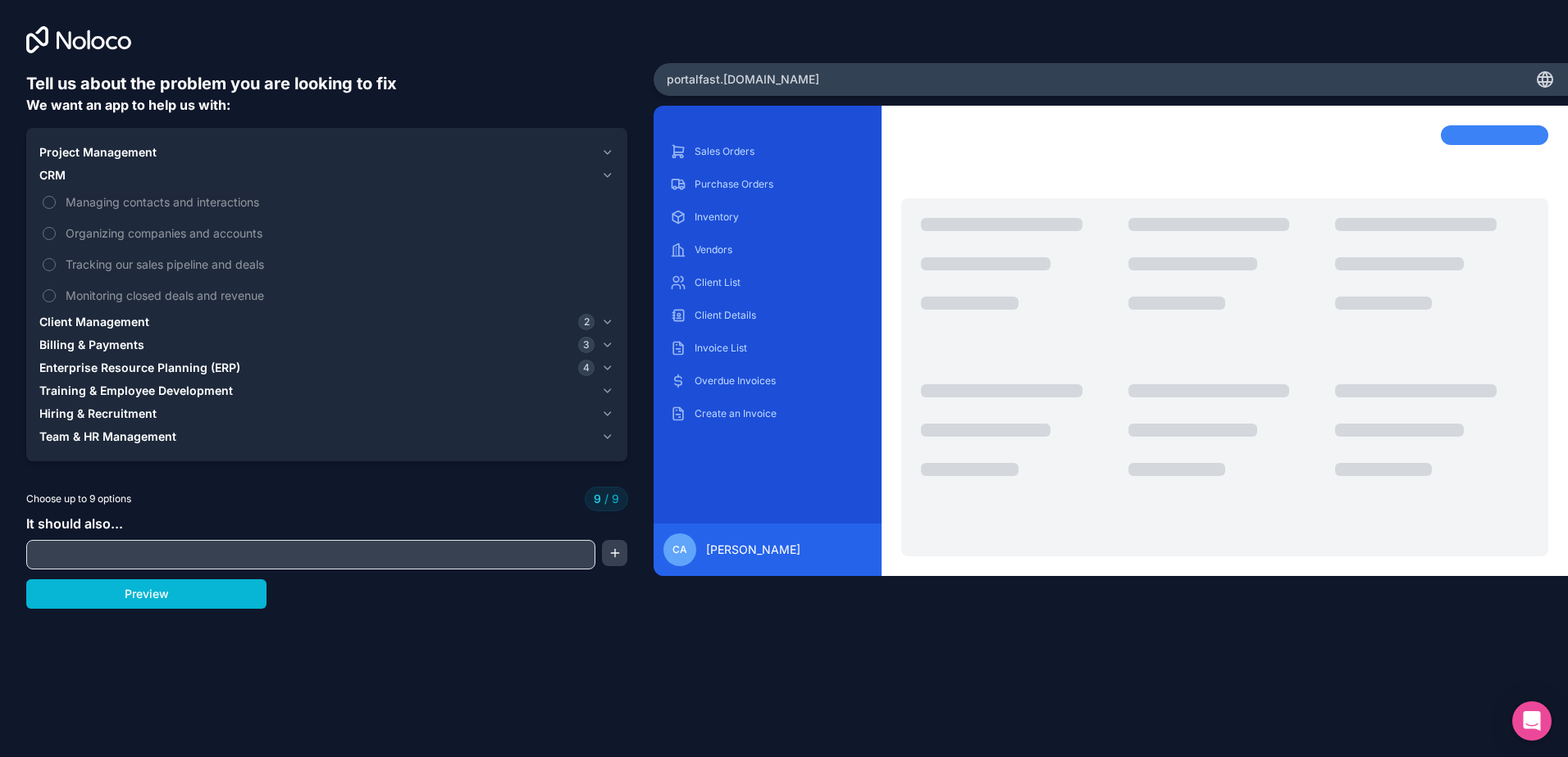
click at [98, 326] on span "Client Management" at bounding box center [94, 323] width 110 height 17
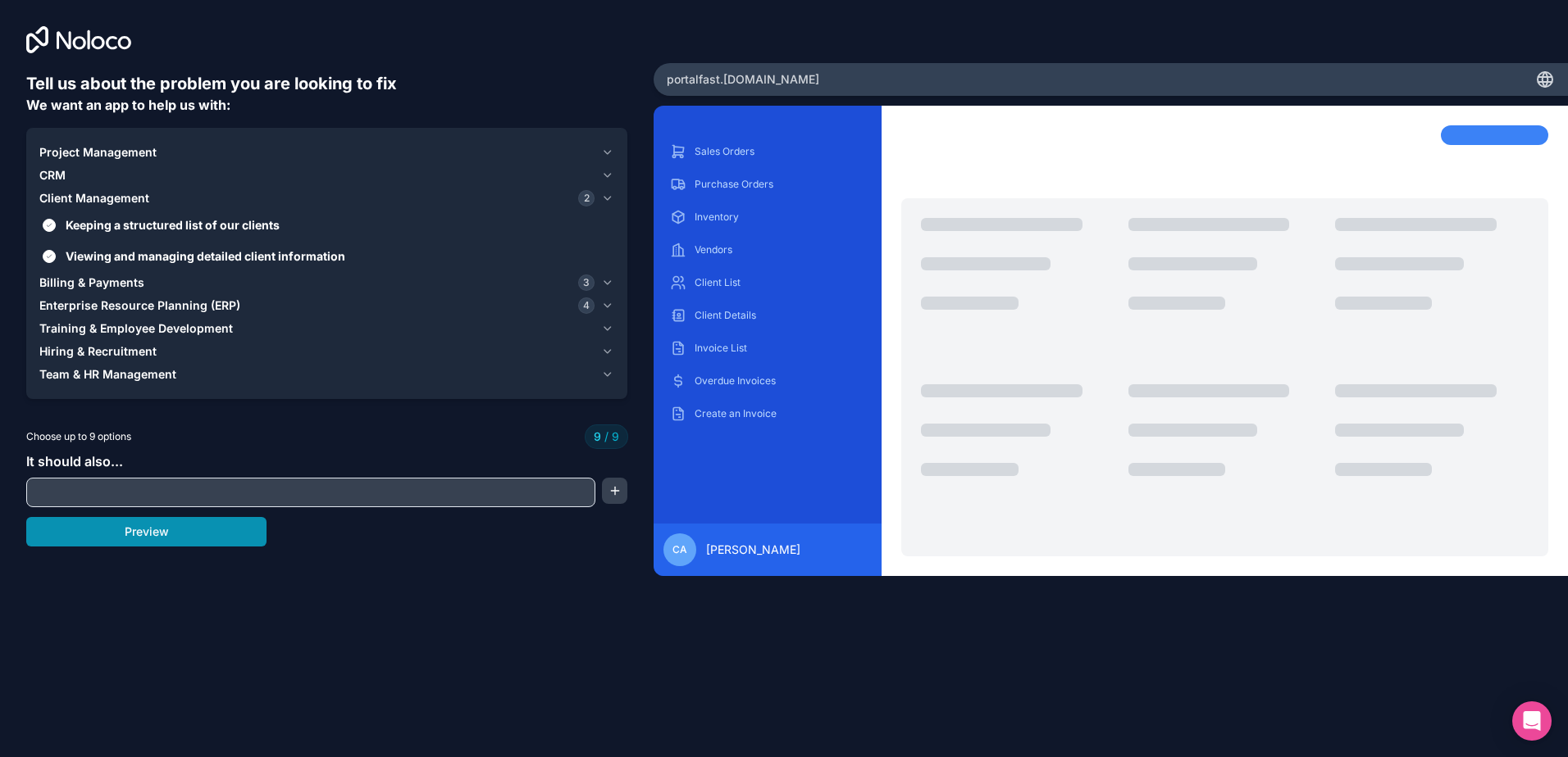
click at [152, 533] on button "Preview" at bounding box center [146, 532] width 241 height 30
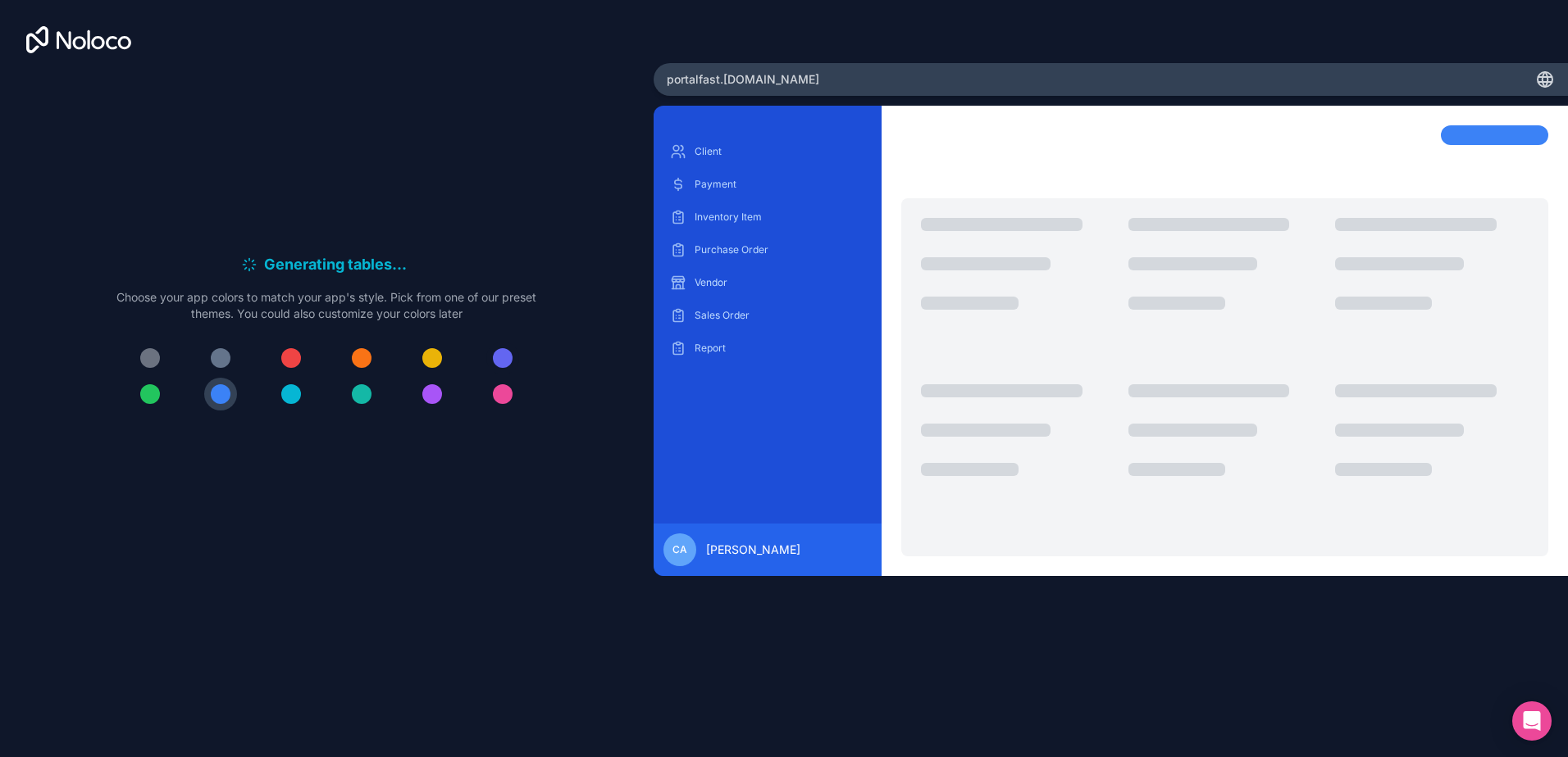
click at [494, 351] on button at bounding box center [502, 358] width 33 height 33
